Goal: Task Accomplishment & Management: Use online tool/utility

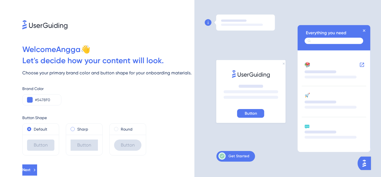
click at [76, 128] on div "Sharp" at bounding box center [84, 129] width 27 height 7
click at [117, 131] on div "Round" at bounding box center [127, 129] width 27 height 7
click at [30, 167] on span "Next" at bounding box center [26, 169] width 8 height 7
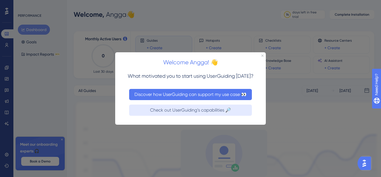
click at [182, 97] on button "Discover how UserGuiding can support my use case 👀" at bounding box center [190, 93] width 123 height 11
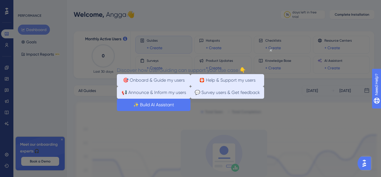
click at [175, 110] on button "✨ Build AI Assistant" at bounding box center [154, 104] width 74 height 12
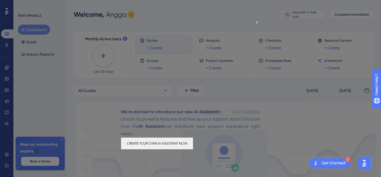
click at [180, 147] on button "CREATE YOUR OWN AI ASSISTANT NOW" at bounding box center [157, 143] width 73 height 12
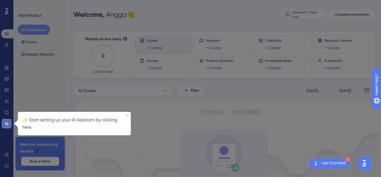
click at [6, 126] on link at bounding box center [6, 123] width 11 height 9
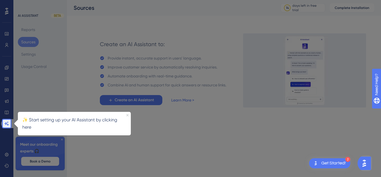
click at [127, 114] on icon "Close Preview" at bounding box center [127, 115] width 2 height 2
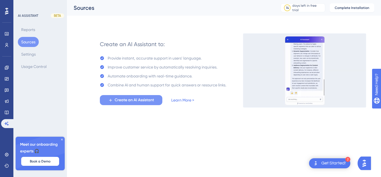
click at [130, 99] on span "Create an AI Assistant" at bounding box center [134, 100] width 39 height 7
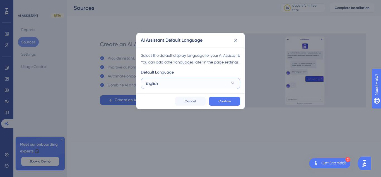
click at [182, 87] on button "English" at bounding box center [190, 83] width 99 height 11
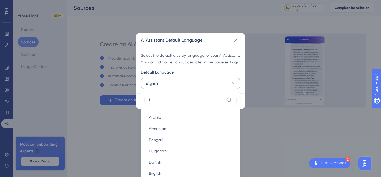
type input "in"
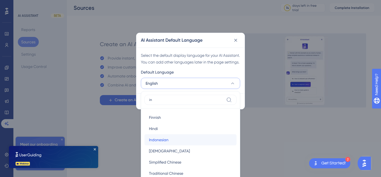
click at [164, 143] on span "Indonesian" at bounding box center [159, 139] width 20 height 7
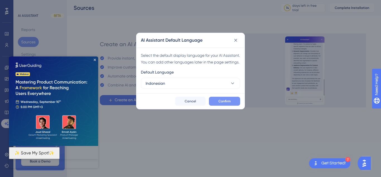
click at [222, 103] on span "Confirm" at bounding box center [224, 101] width 12 height 4
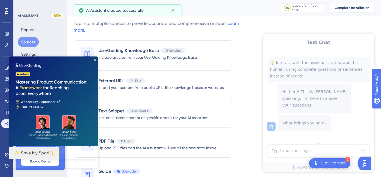
click at [95, 57] on img at bounding box center [53, 100] width 89 height 89
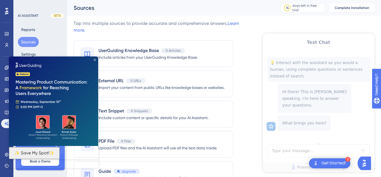
click at [94, 60] on icon "Close Preview" at bounding box center [95, 60] width 2 height 2
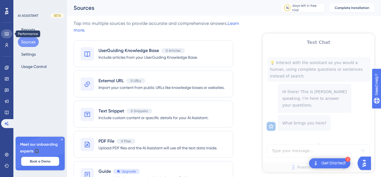
click at [8, 36] on link at bounding box center [6, 33] width 11 height 9
